Goal: Task Accomplishment & Management: Use online tool/utility

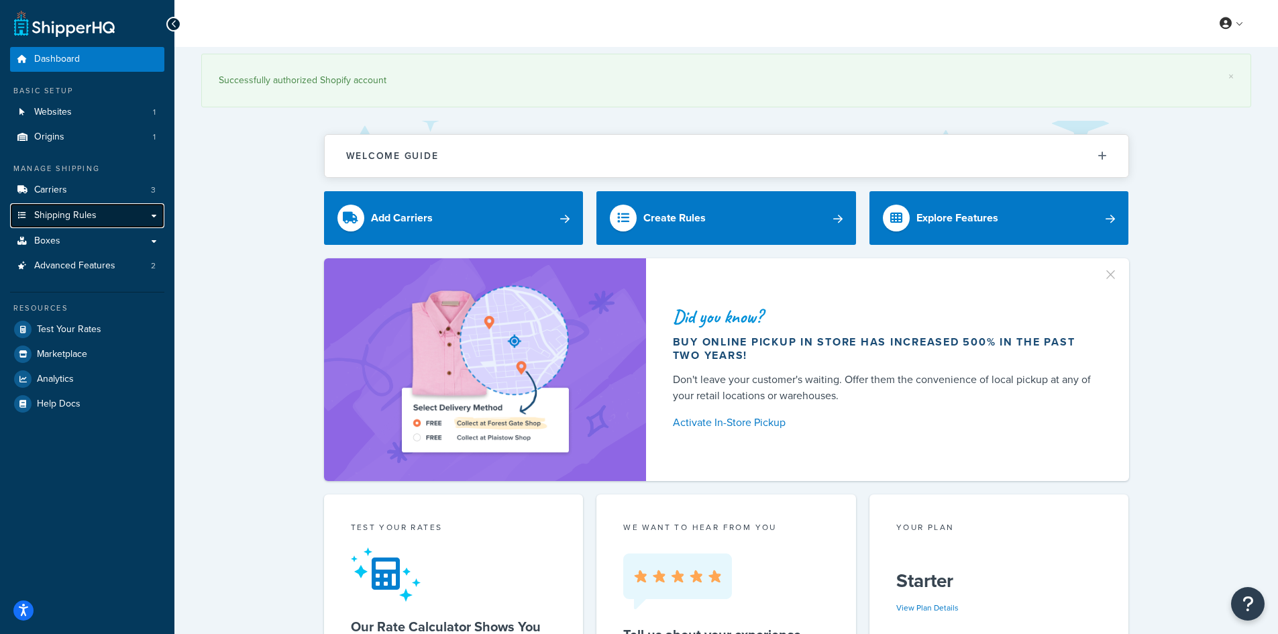
click at [84, 218] on span "Shipping Rules" at bounding box center [65, 215] width 62 height 11
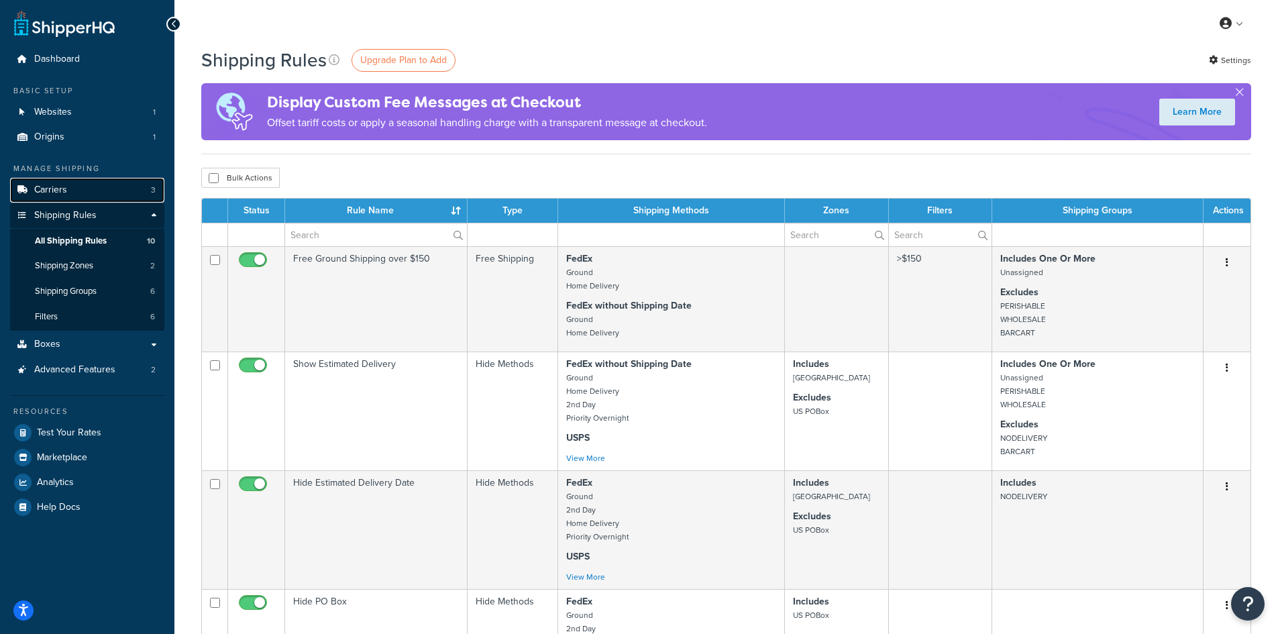
click at [91, 184] on link "Carriers 3" at bounding box center [87, 190] width 154 height 25
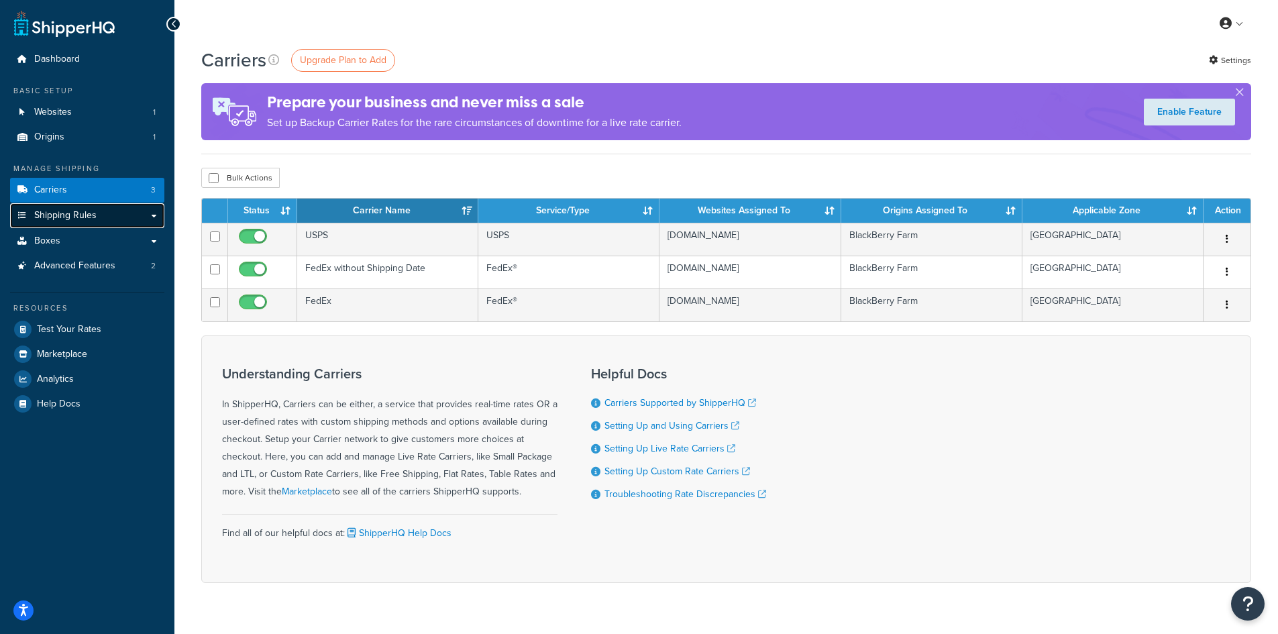
click at [101, 214] on link "Shipping Rules" at bounding box center [87, 215] width 154 height 25
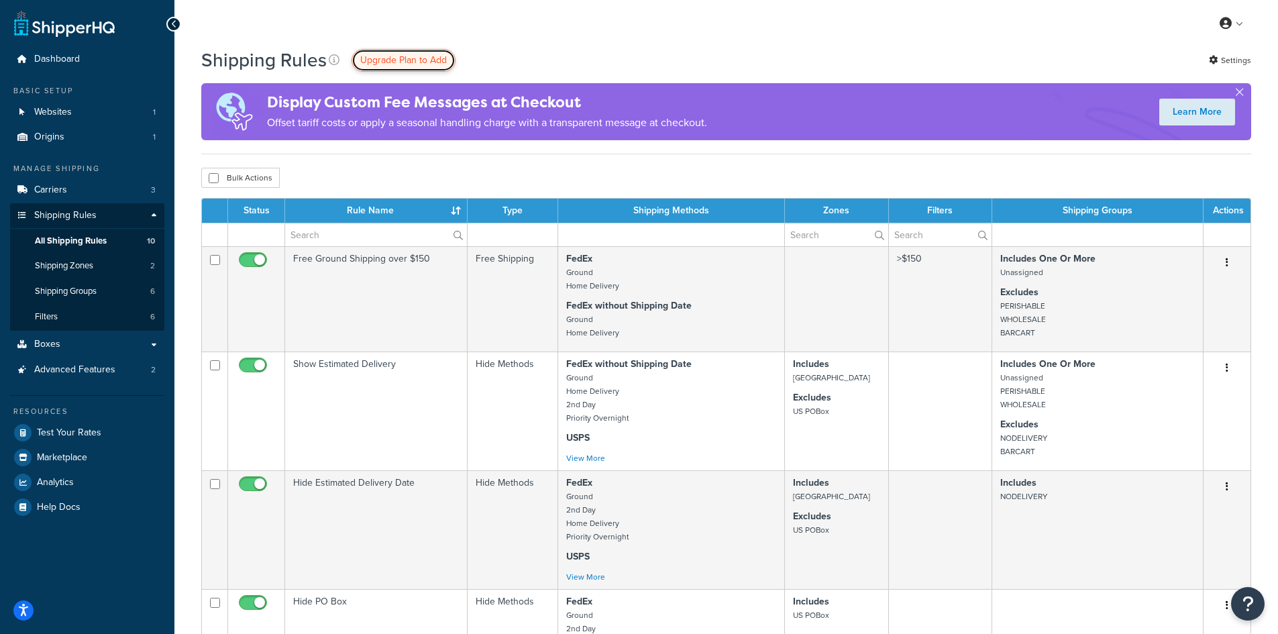
click at [414, 52] on link "Upgrade Plan to Add" at bounding box center [404, 60] width 104 height 23
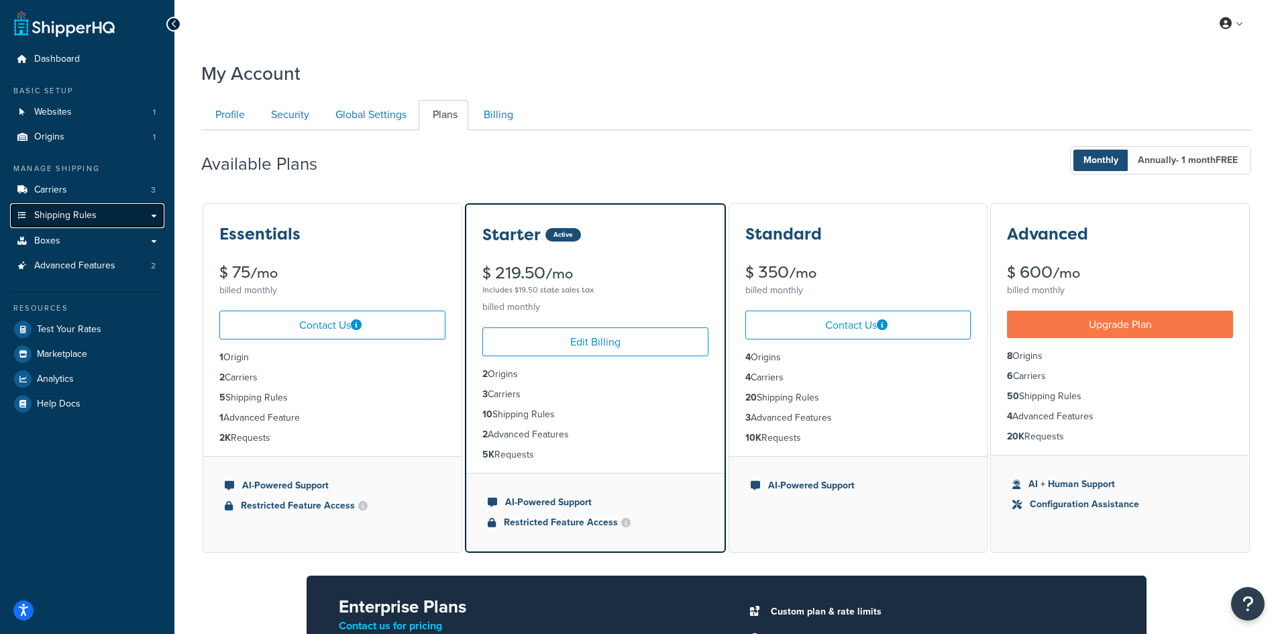
click at [106, 211] on link "Shipping Rules" at bounding box center [87, 215] width 154 height 25
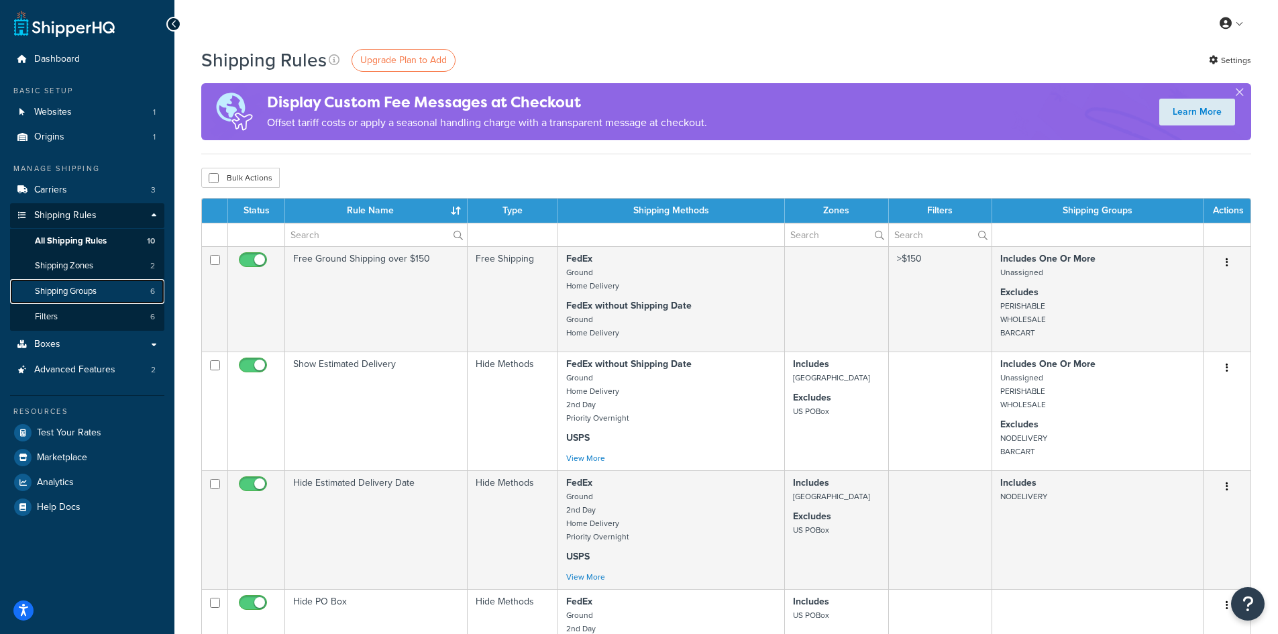
click at [106, 295] on link "Shipping Groups 6" at bounding box center [87, 291] width 154 height 25
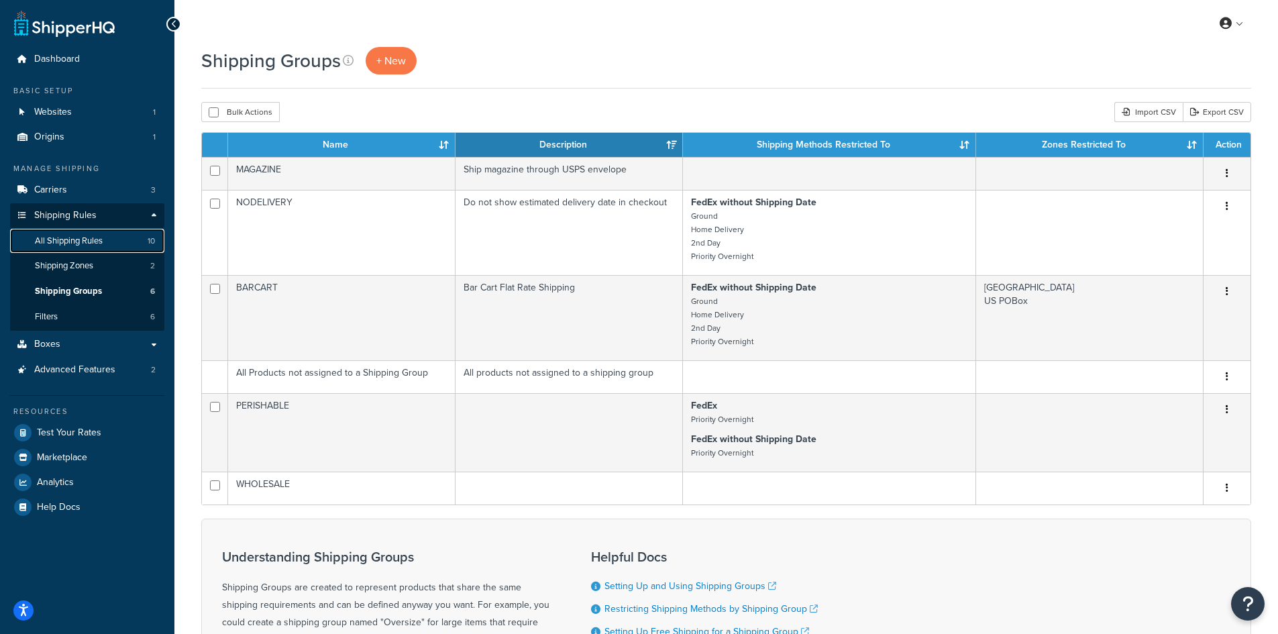
click at [83, 236] on span "All Shipping Rules" at bounding box center [69, 241] width 68 height 11
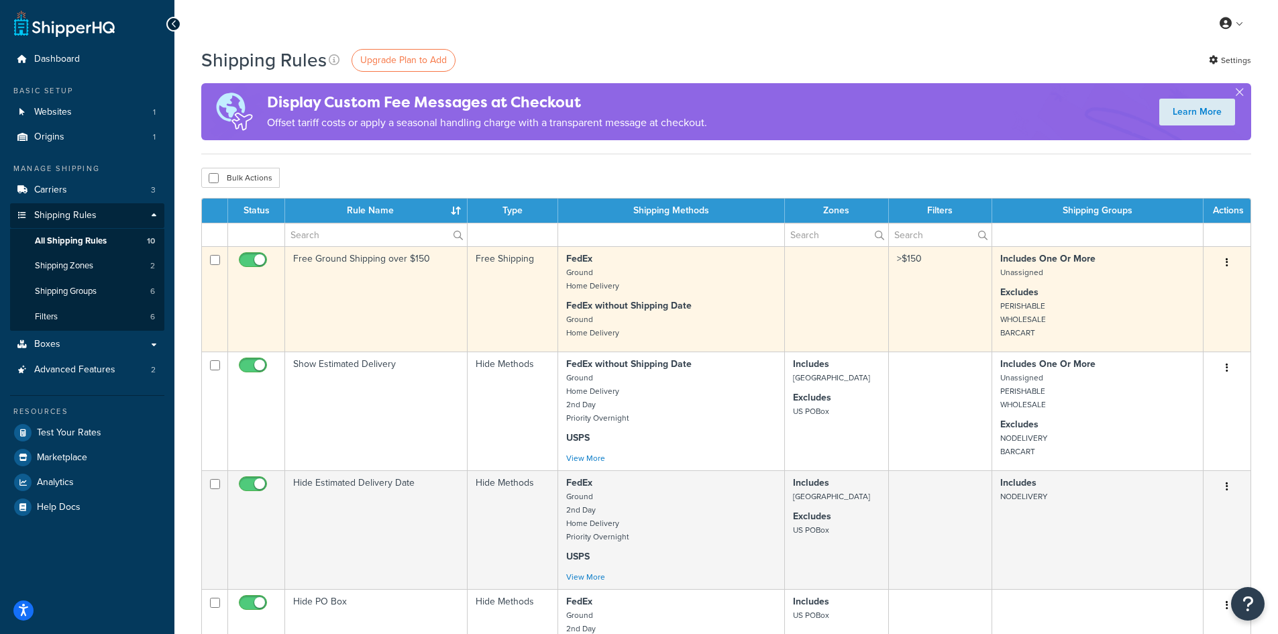
click at [685, 314] on p "FedEx without Shipping Date Ground Home Delivery" at bounding box center [671, 319] width 210 height 40
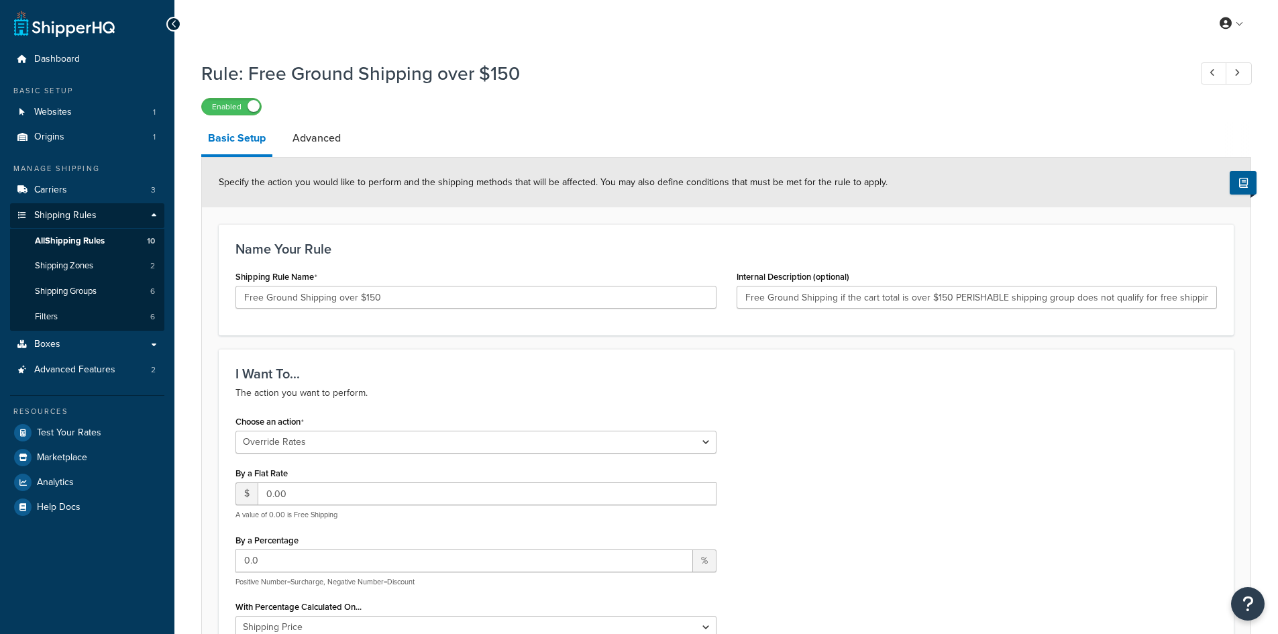
select select "OVERRIDE"
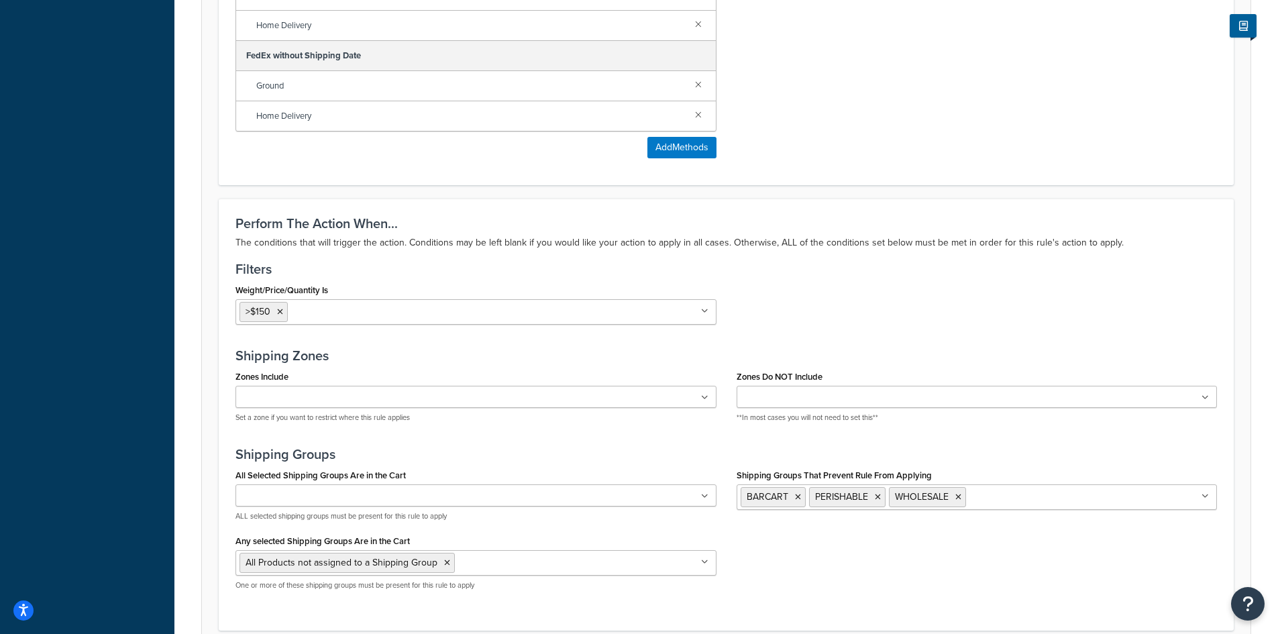
scroll to position [1013, 0]
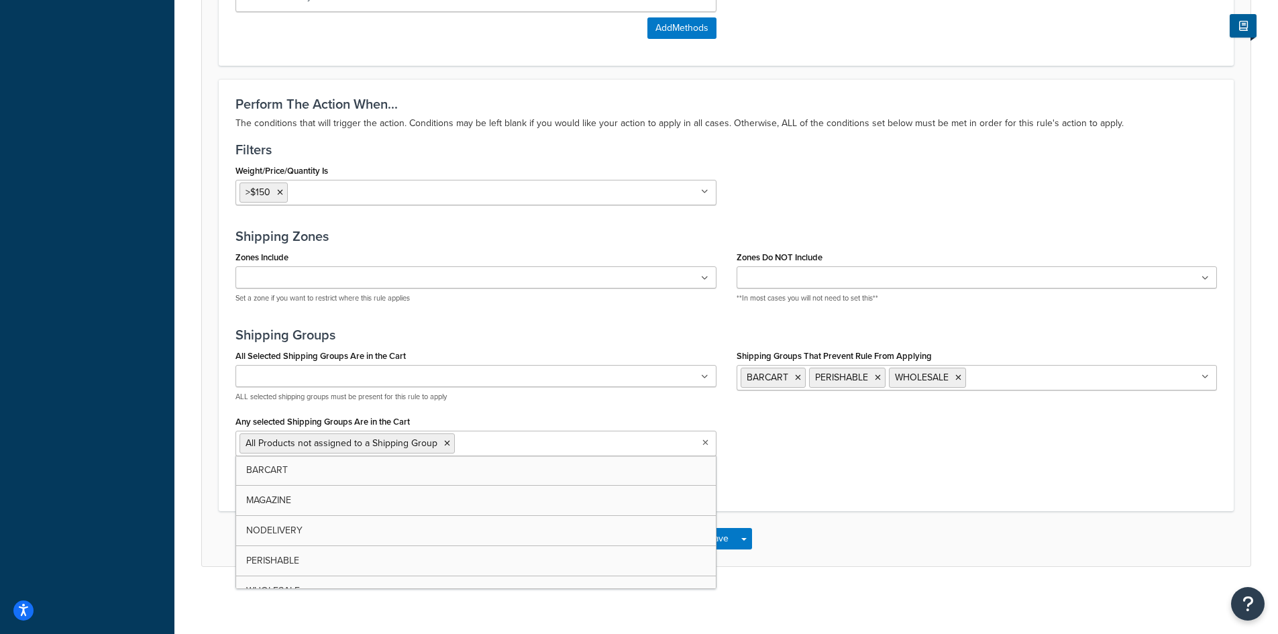
click at [550, 444] on input "Any selected Shipping Groups Are in the Cart" at bounding box center [517, 443] width 119 height 15
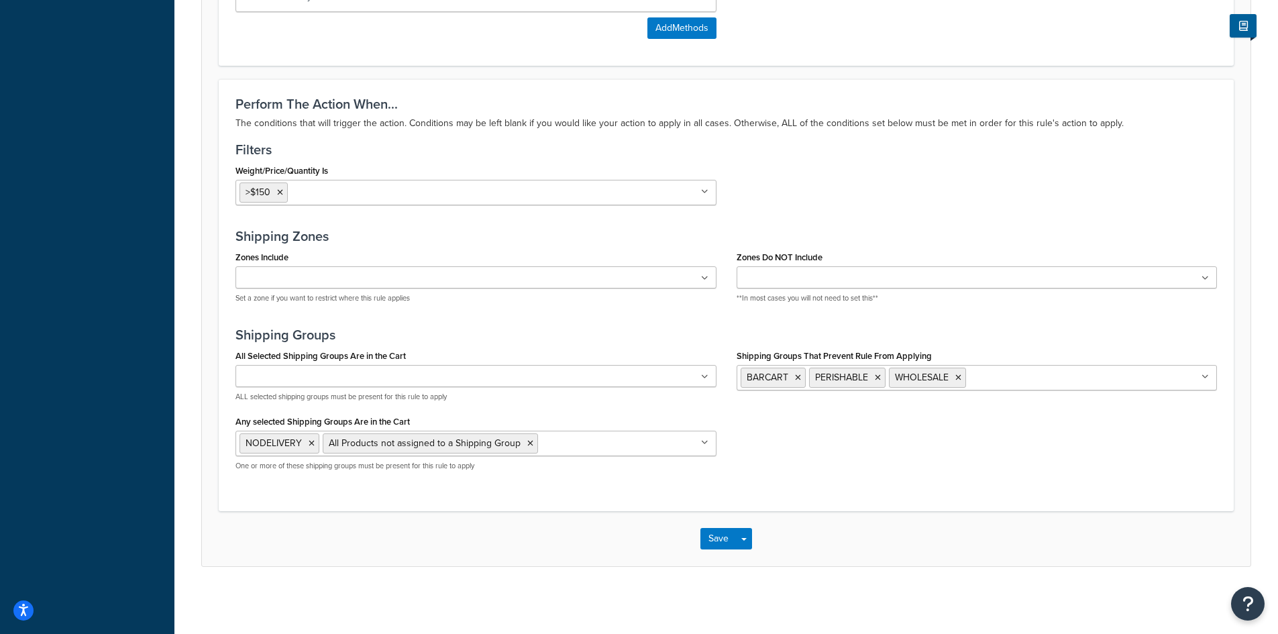
click at [784, 467] on div "All Selected Shipping Groups Are in the Cart BARCART MAGAZINE NODELIVERY PERISH…" at bounding box center [726, 414] width 1002 height 136
click at [720, 536] on button "Save" at bounding box center [719, 538] width 36 height 21
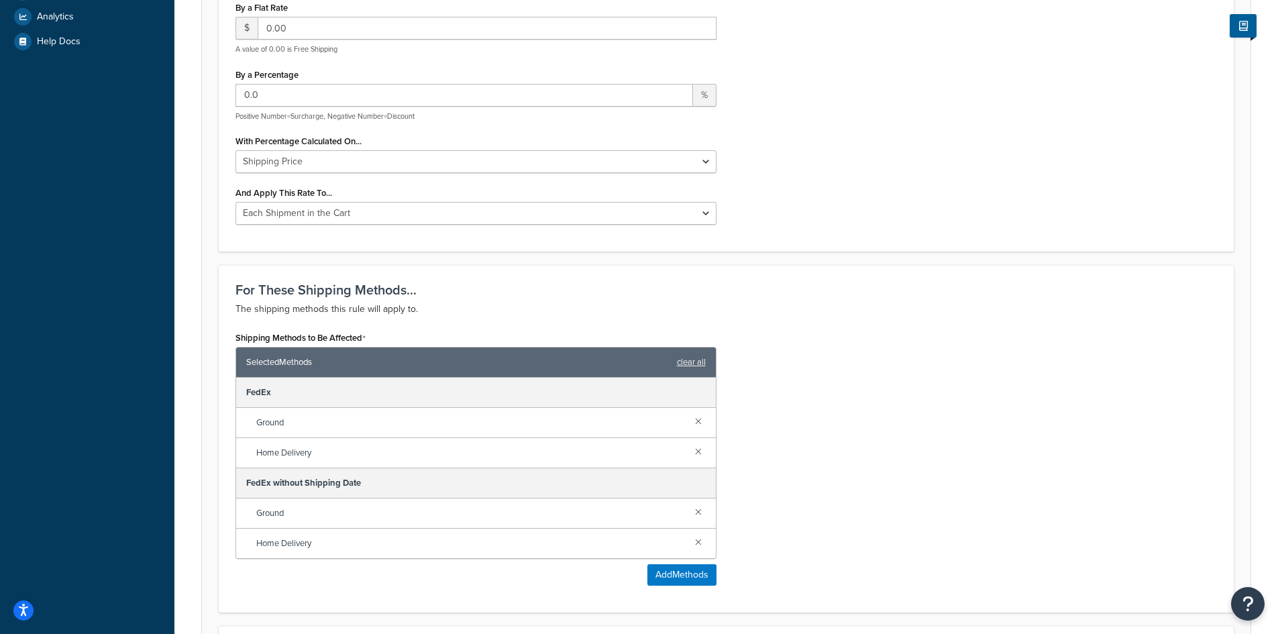
scroll to position [470, 0]
